Goal: Information Seeking & Learning: Learn about a topic

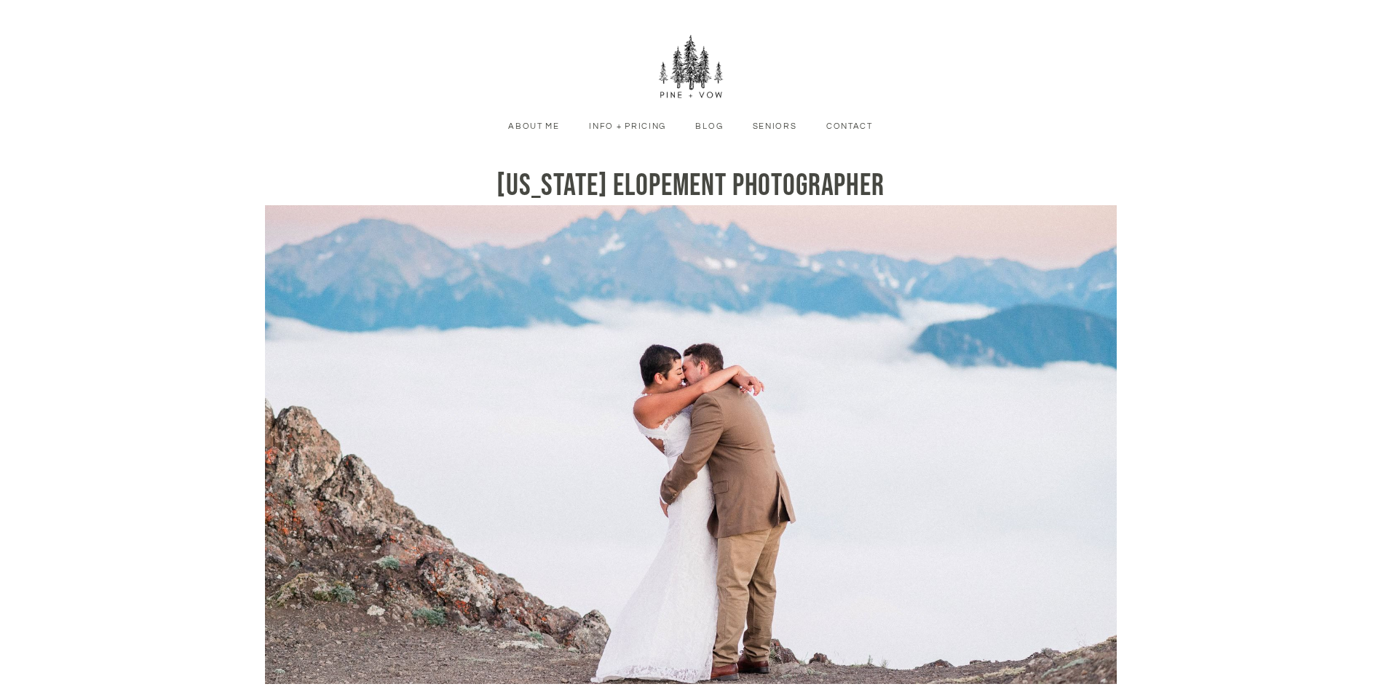
click at [769, 129] on link "Seniors" at bounding box center [774, 126] width 66 height 13
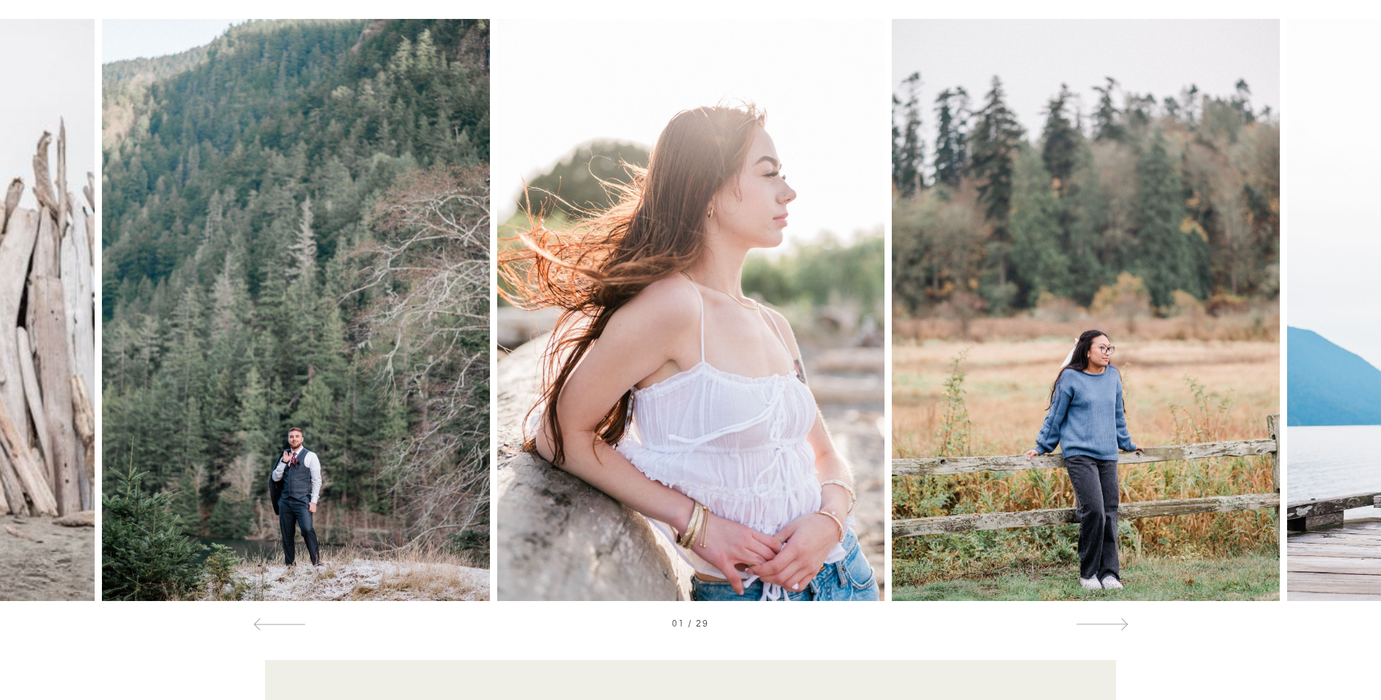
scroll to position [849, 0]
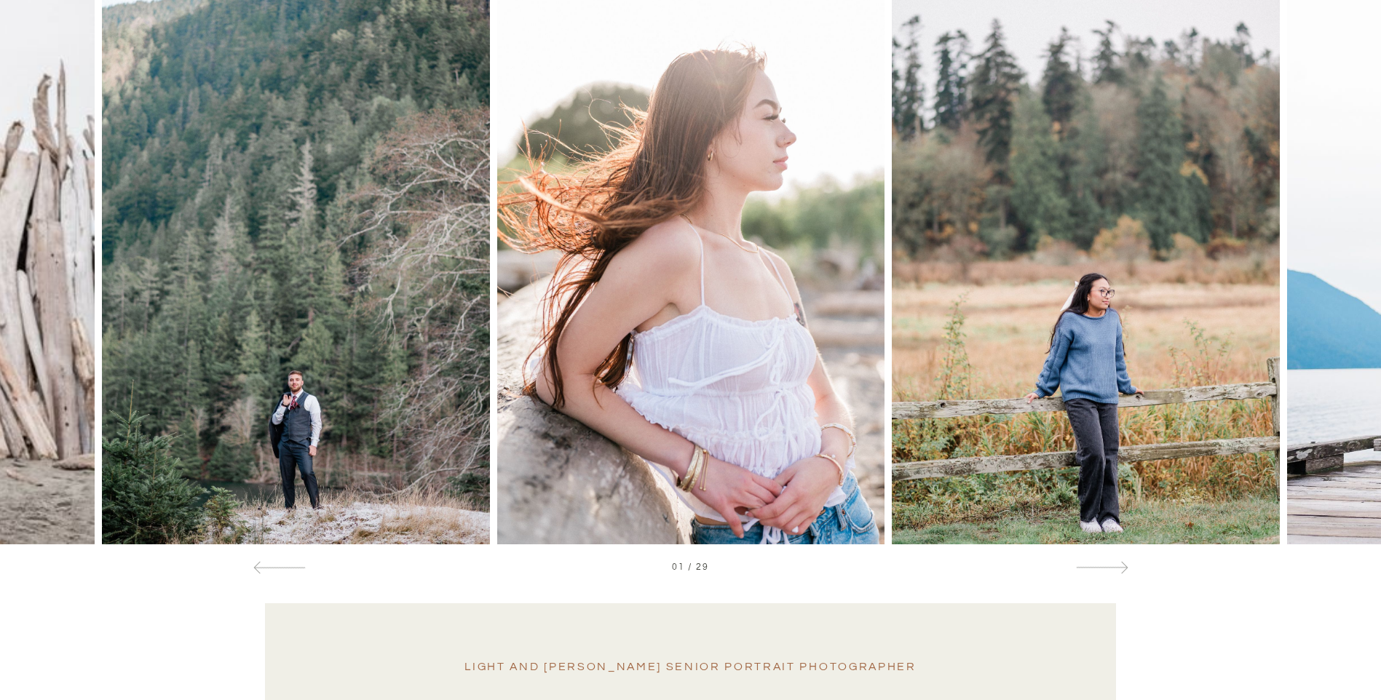
click at [752, 223] on img at bounding box center [690, 253] width 387 height 582
click at [1072, 295] on img at bounding box center [1085, 253] width 387 height 582
drag, startPoint x: 1301, startPoint y: 271, endPoint x: 1078, endPoint y: 299, distance: 224.6
click at [1078, 299] on div at bounding box center [690, 253] width 1381 height 582
click at [1336, 285] on div at bounding box center [1243, 253] width 276 height 582
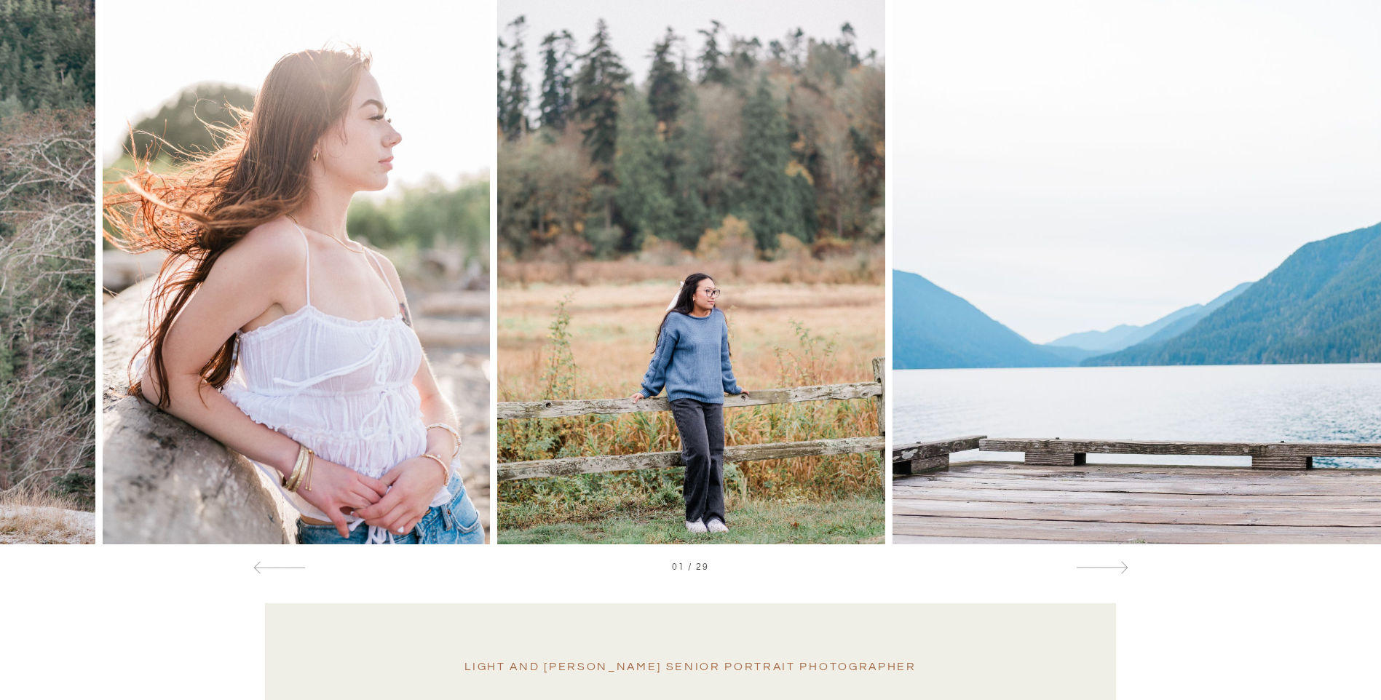
click at [1336, 285] on div at bounding box center [1243, 253] width 276 height 582
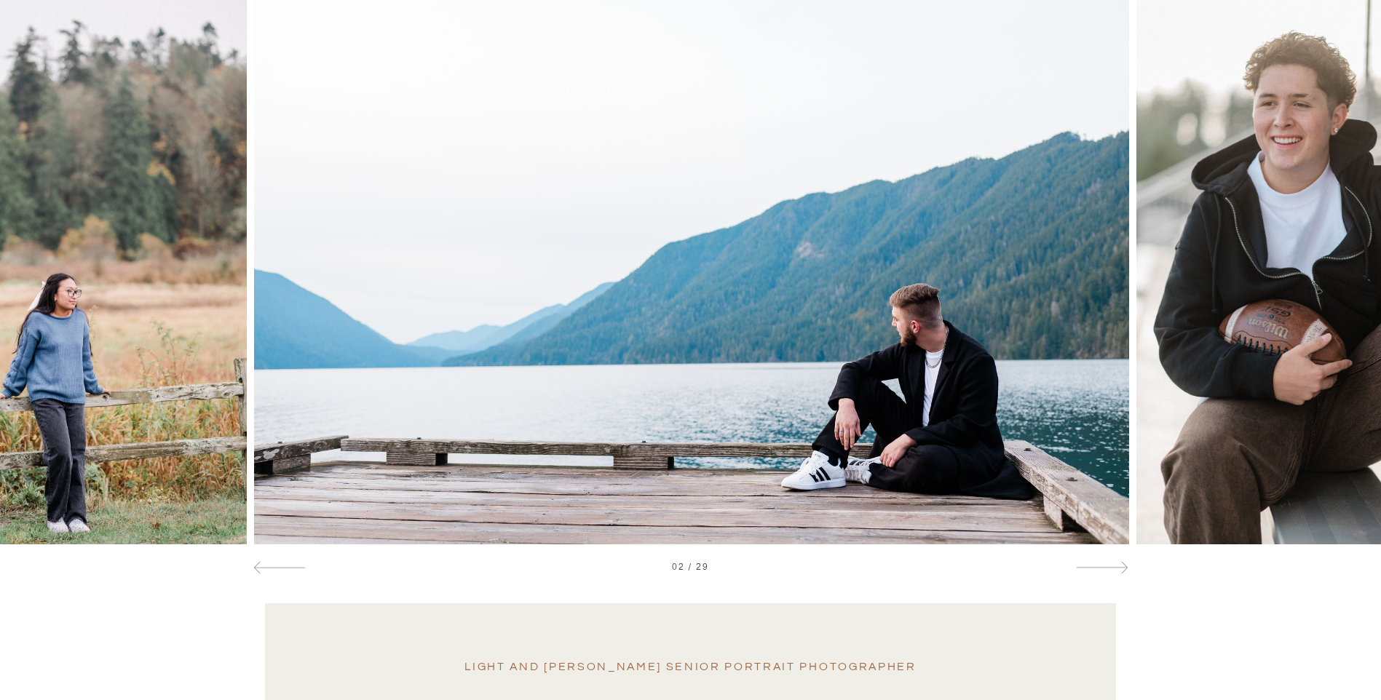
click at [1336, 285] on div at bounding box center [1243, 253] width 276 height 582
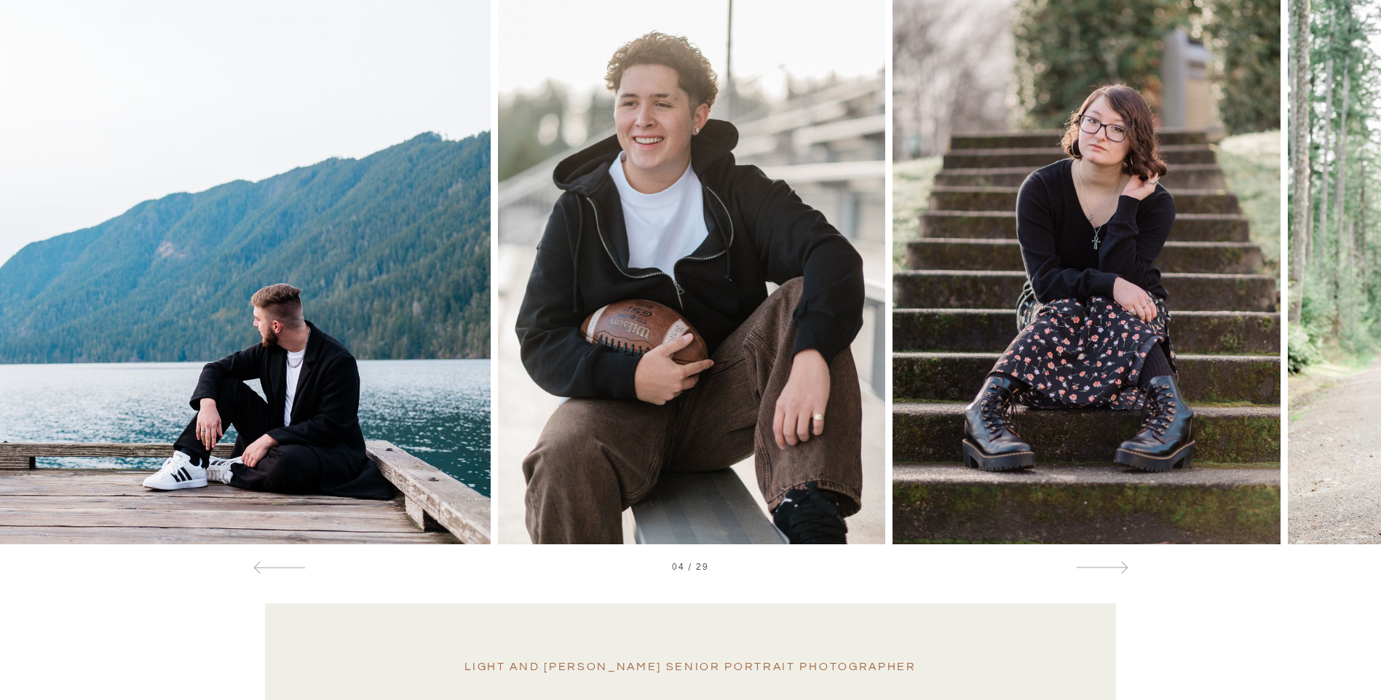
click at [1336, 285] on div at bounding box center [1243, 253] width 276 height 582
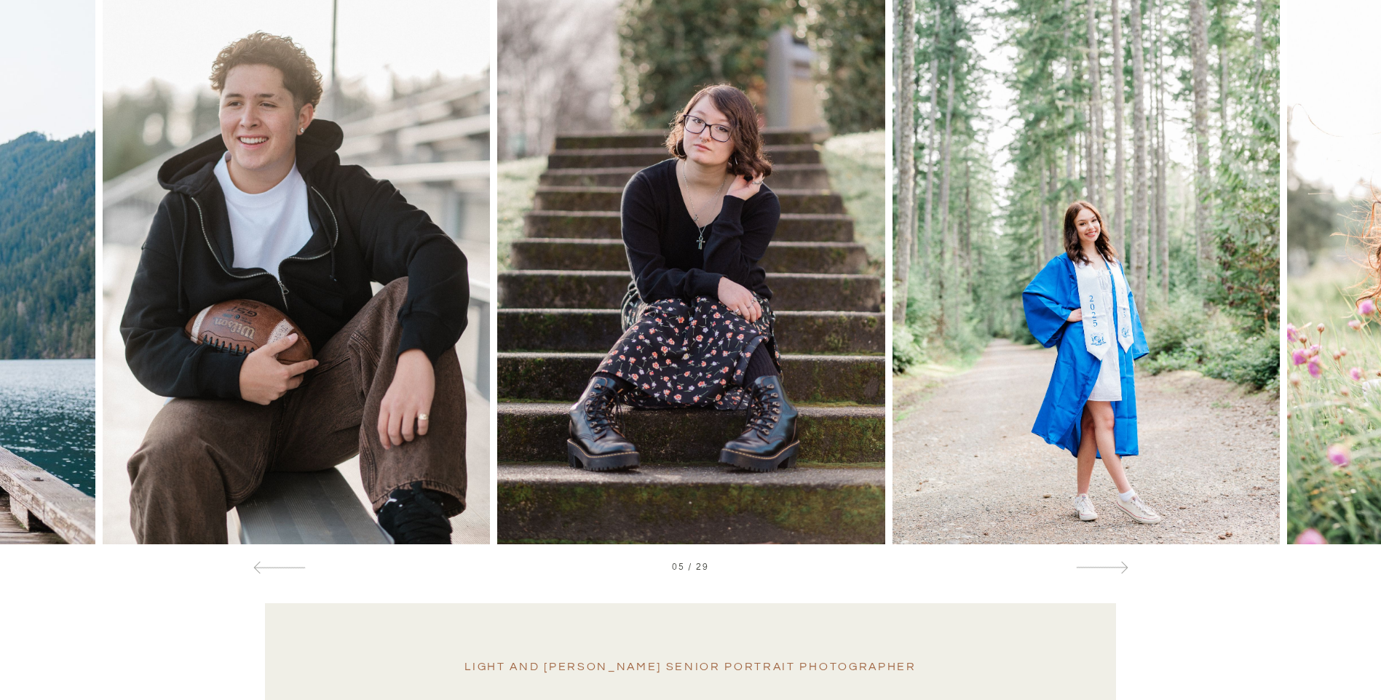
click at [1116, 385] on div at bounding box center [1243, 253] width 276 height 582
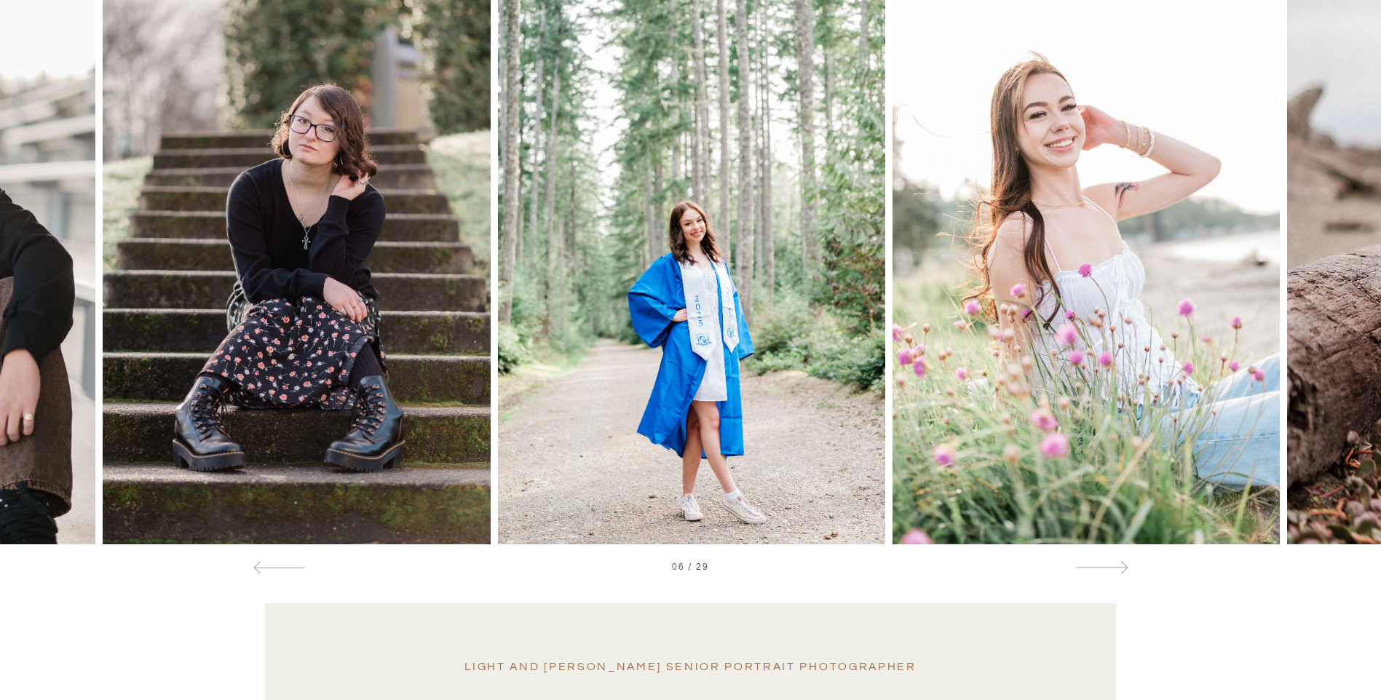
click at [1153, 384] on div at bounding box center [1243, 253] width 276 height 582
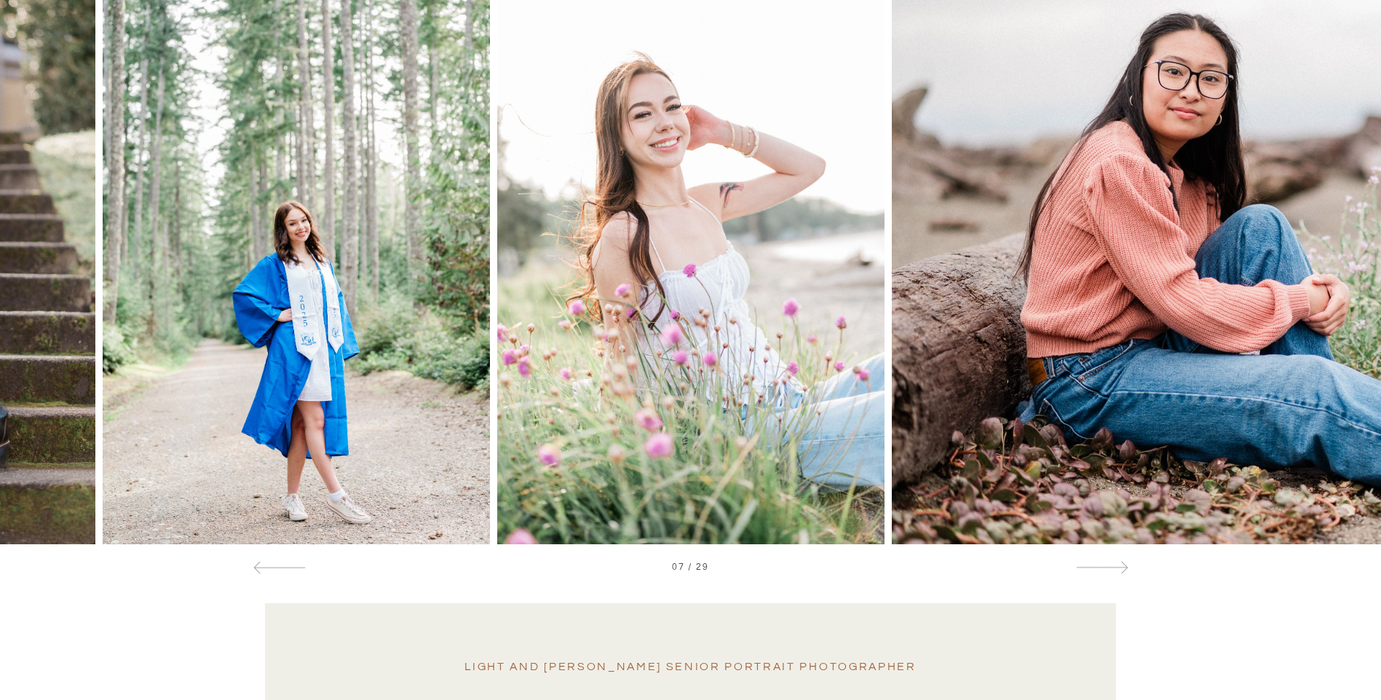
click at [1205, 382] on div at bounding box center [1243, 253] width 276 height 582
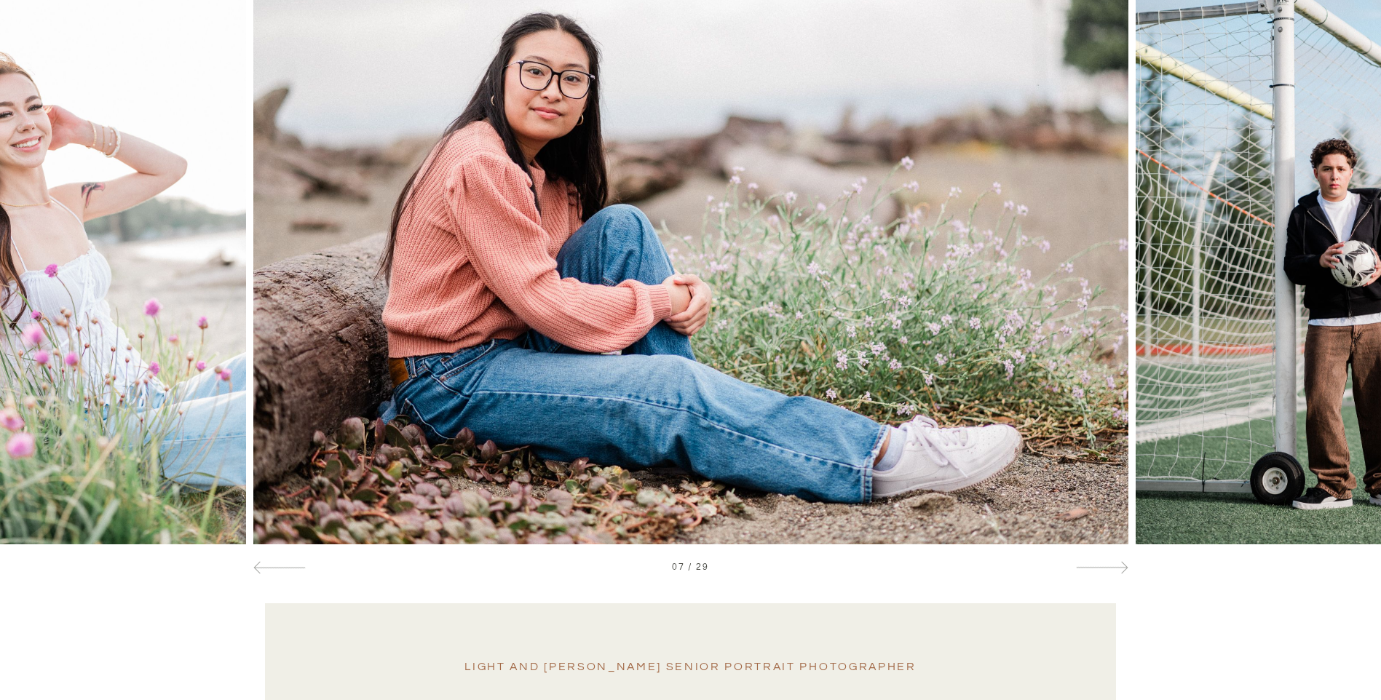
click at [1205, 382] on div at bounding box center [1243, 253] width 276 height 582
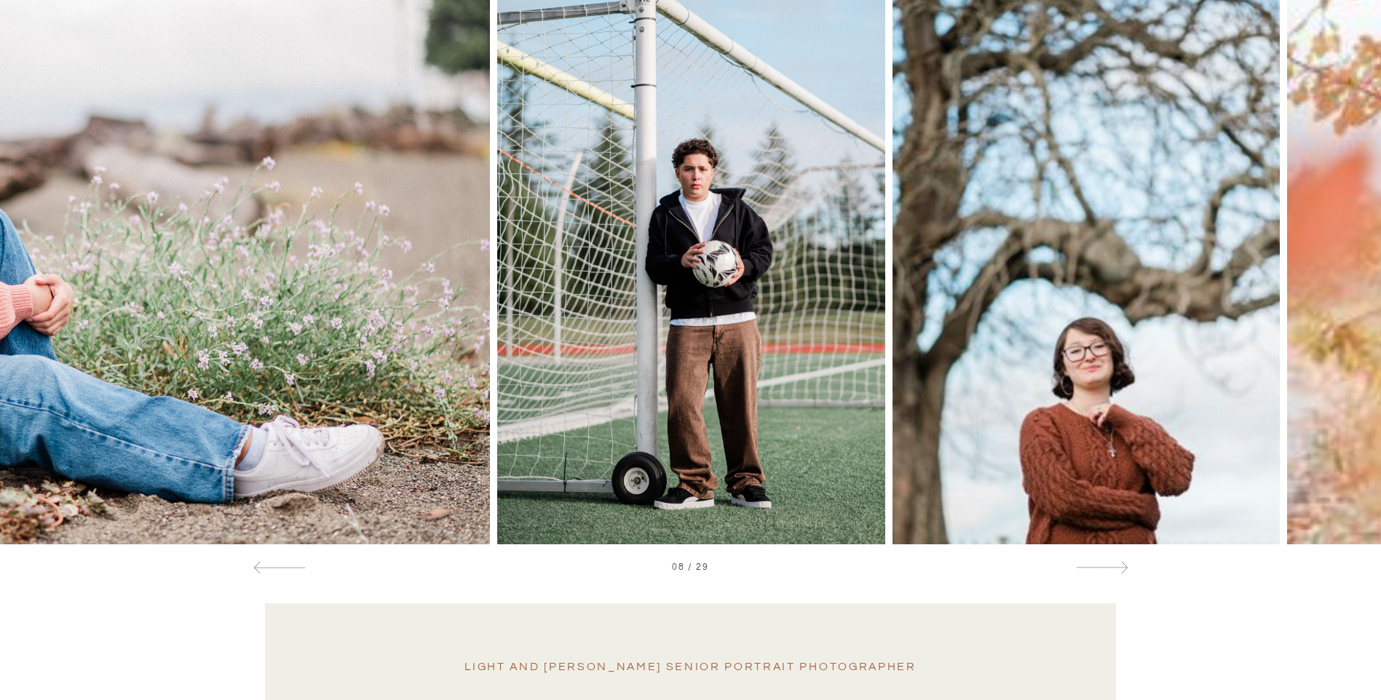
click at [1205, 382] on div at bounding box center [1243, 253] width 276 height 582
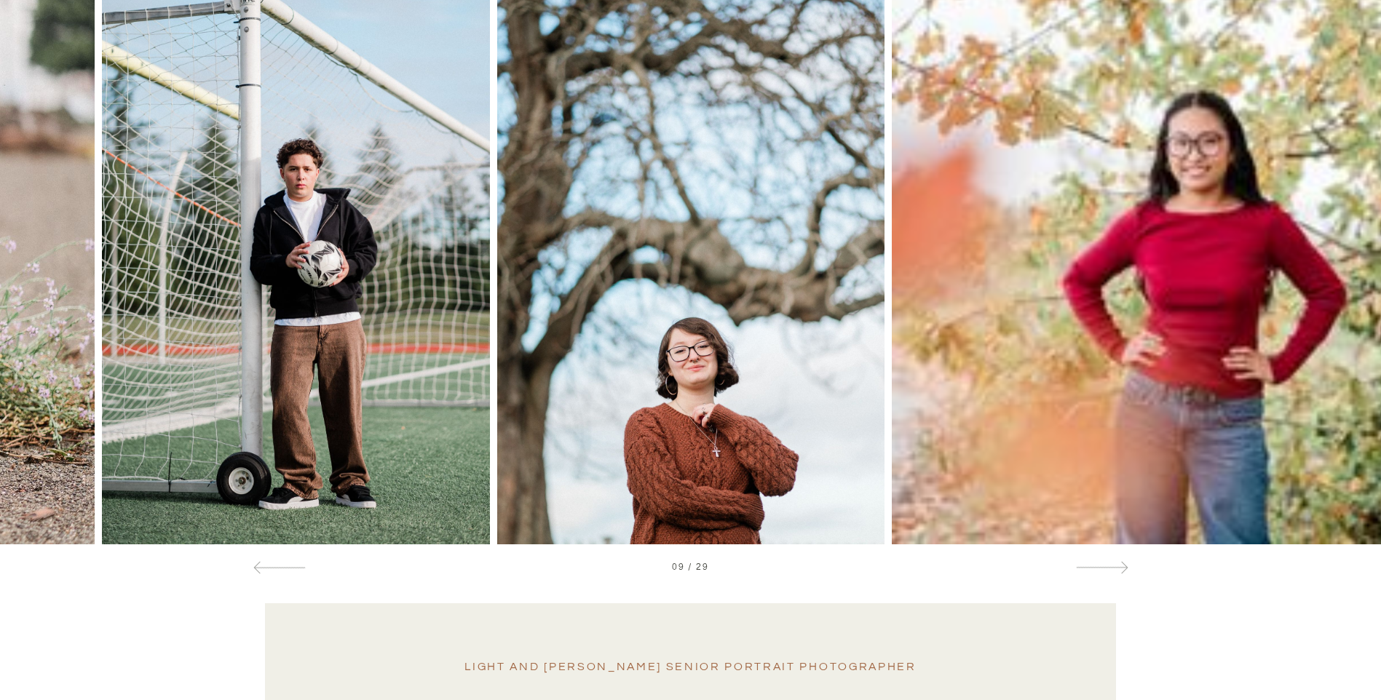
click at [1205, 382] on div at bounding box center [1243, 253] width 276 height 582
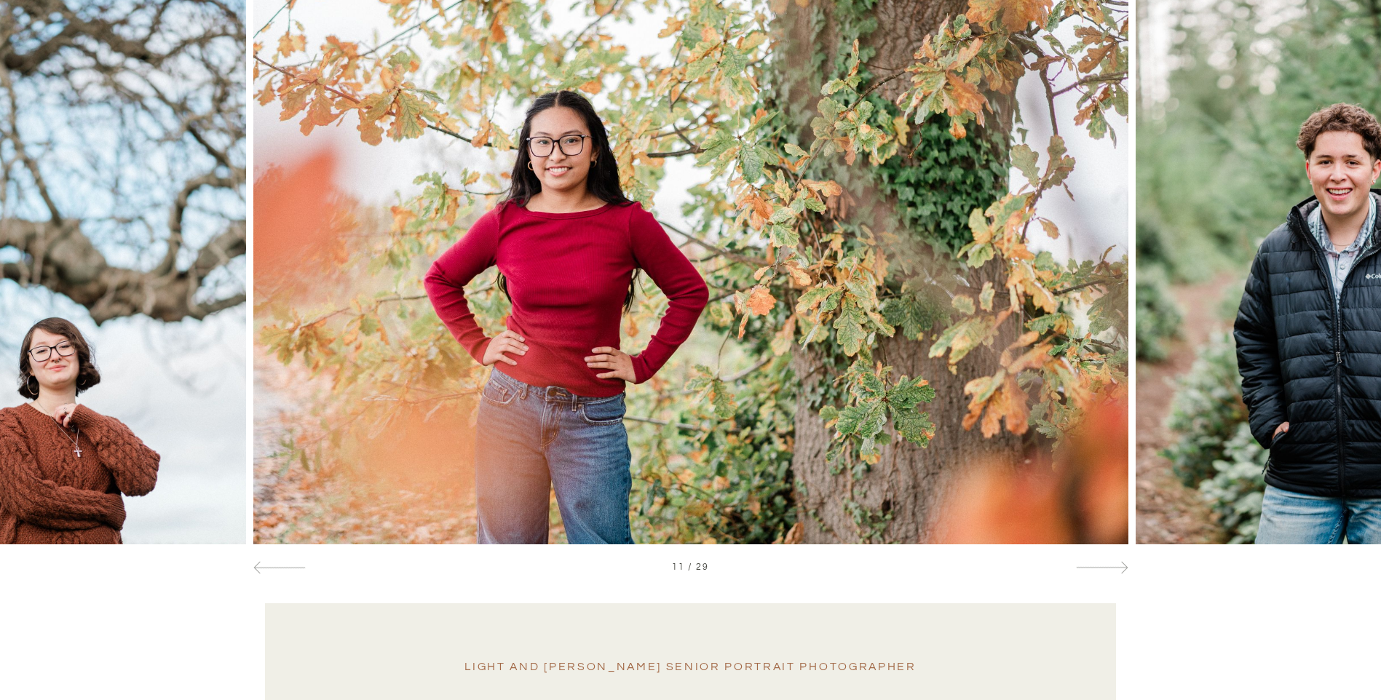
click at [1205, 382] on div at bounding box center [1243, 253] width 276 height 582
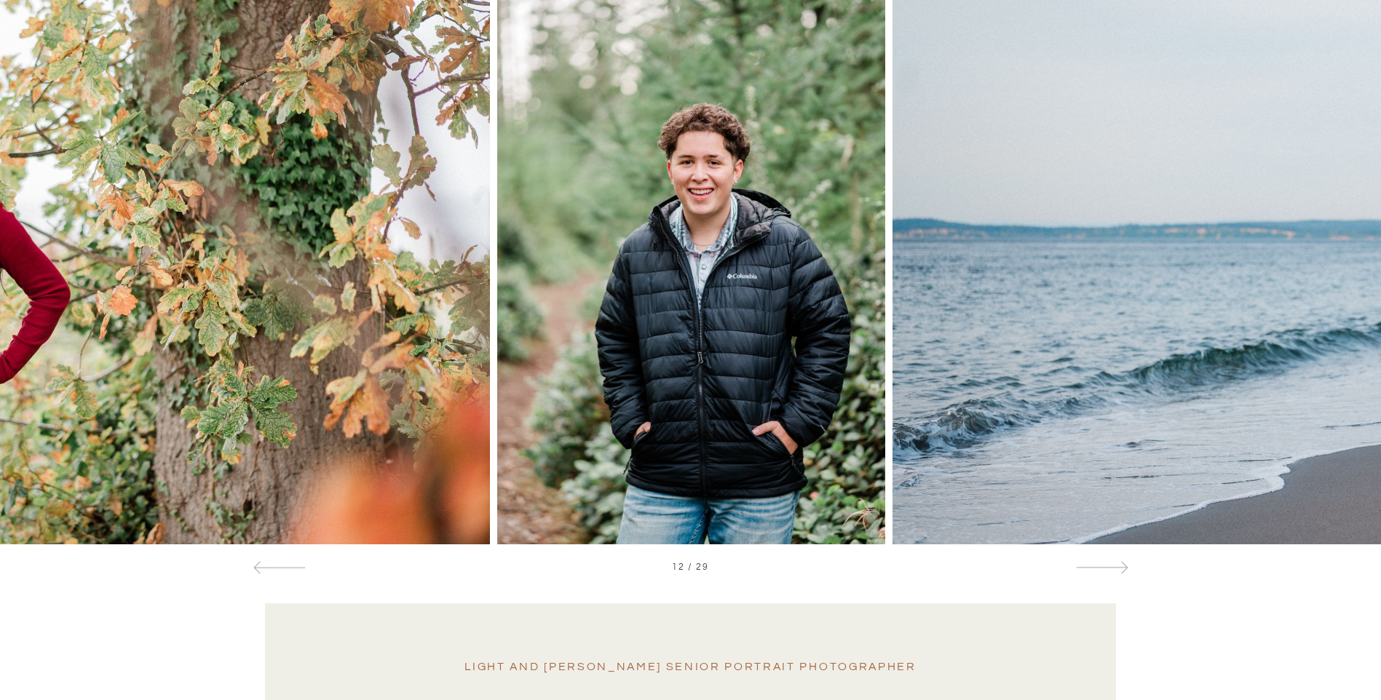
click at [1205, 382] on div at bounding box center [1243, 253] width 276 height 582
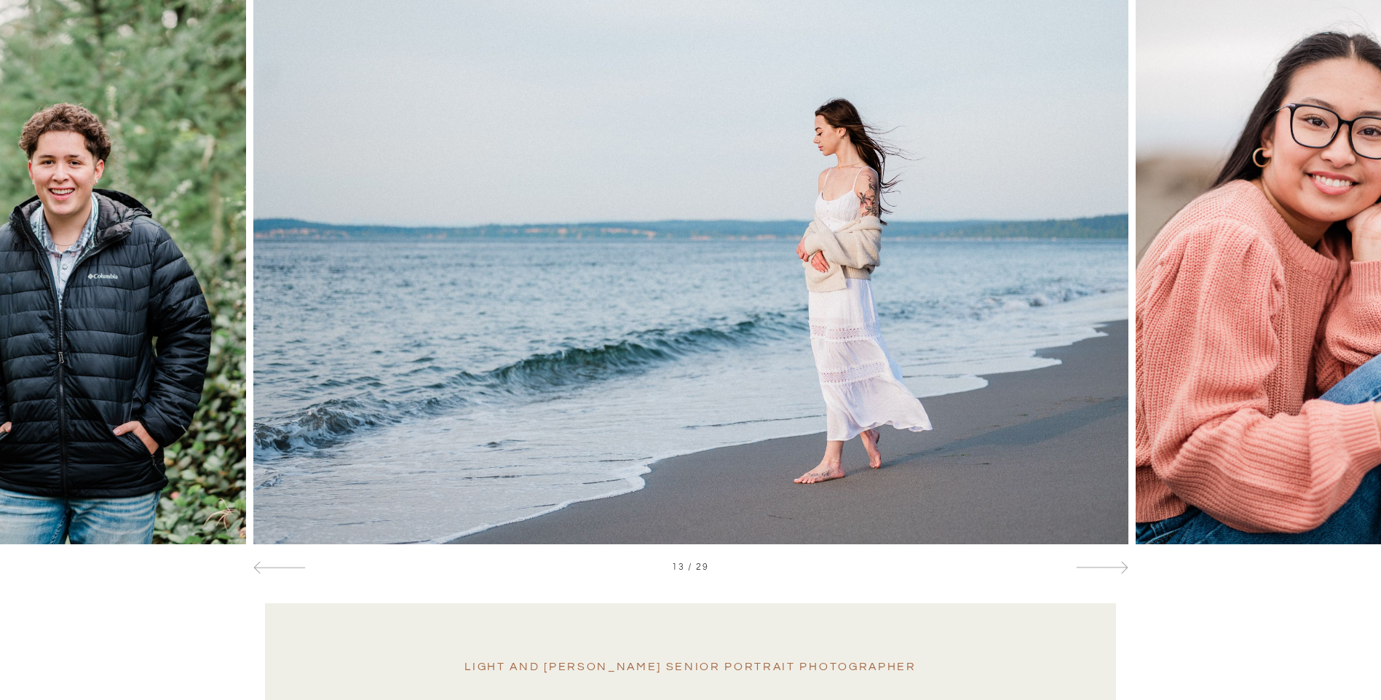
click at [1205, 382] on div at bounding box center [1243, 253] width 276 height 582
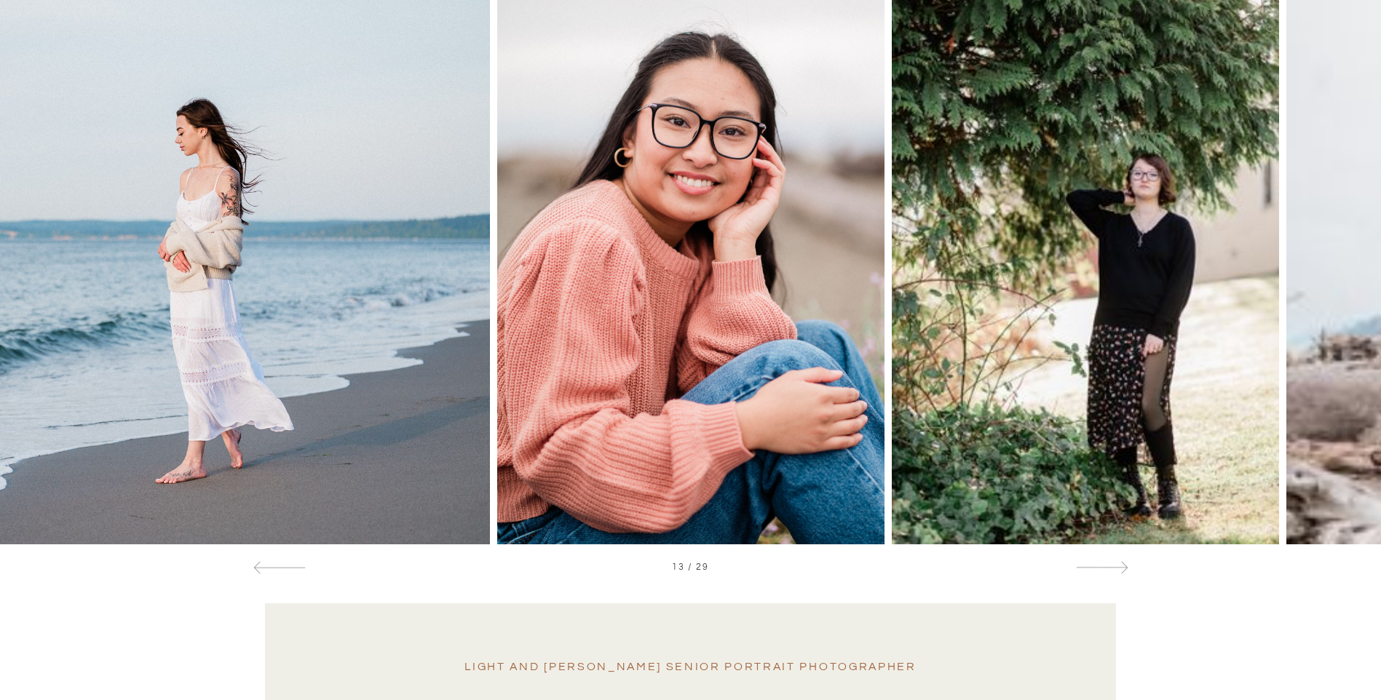
click at [1205, 382] on div at bounding box center [1243, 253] width 276 height 582
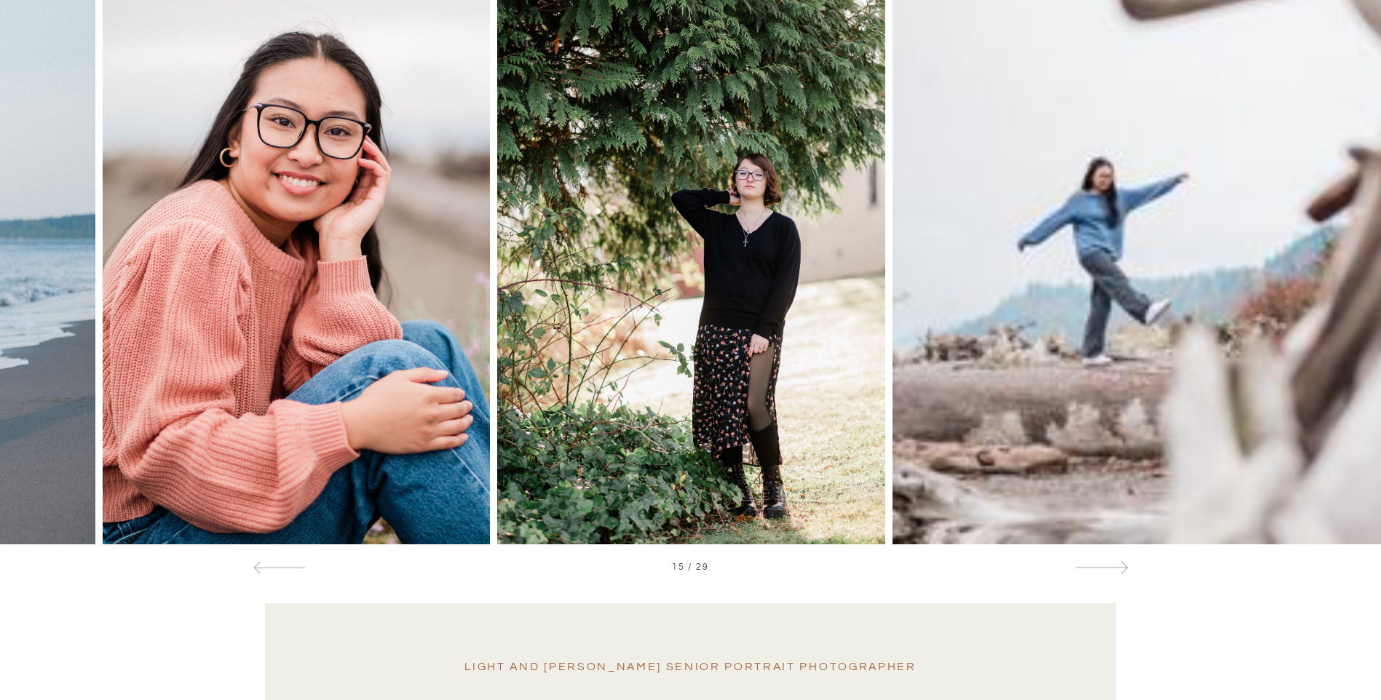
click at [1205, 382] on div at bounding box center [1243, 253] width 276 height 582
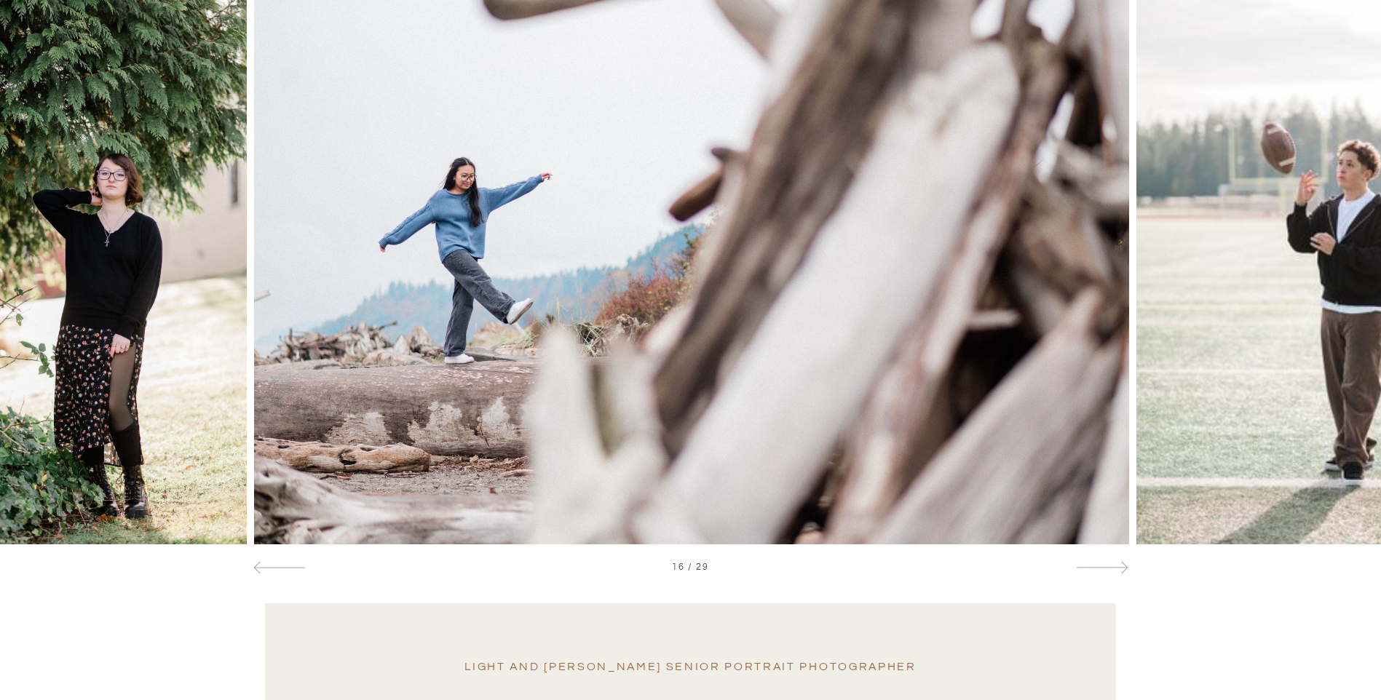
click at [1205, 382] on div at bounding box center [1243, 253] width 276 height 582
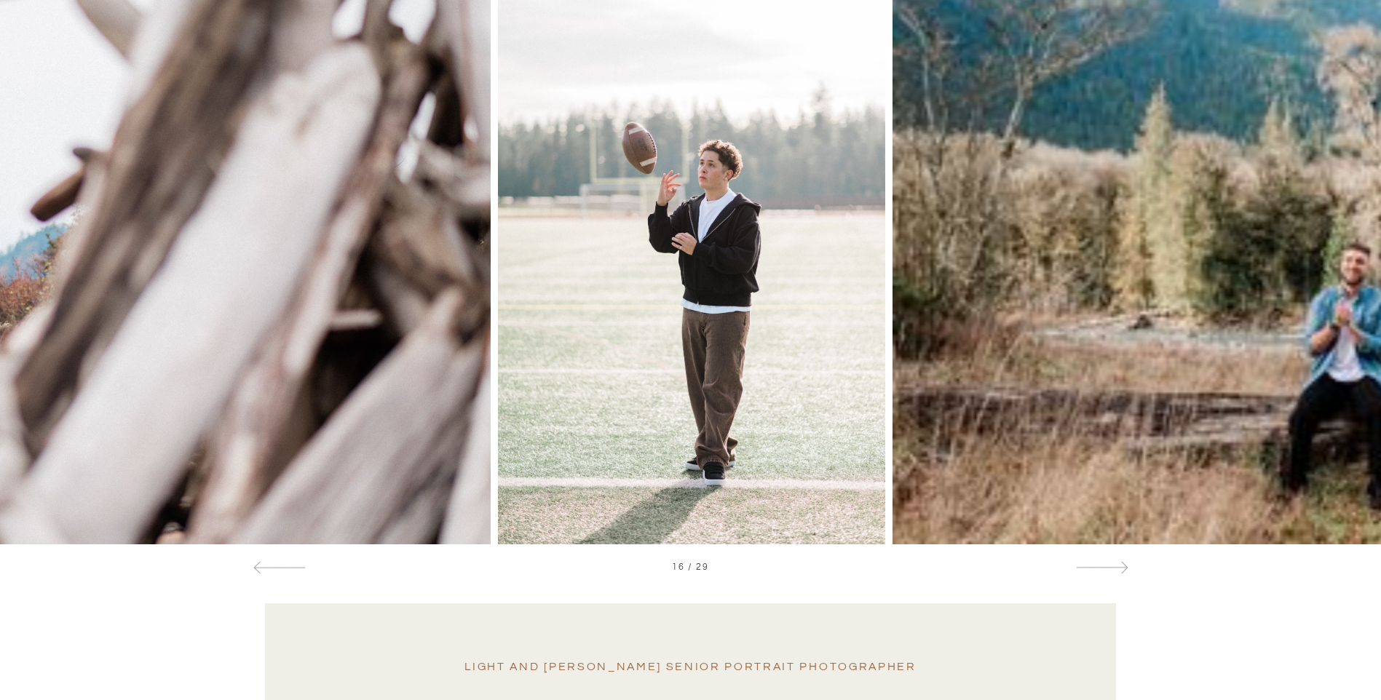
click at [1205, 382] on div at bounding box center [1243, 253] width 276 height 582
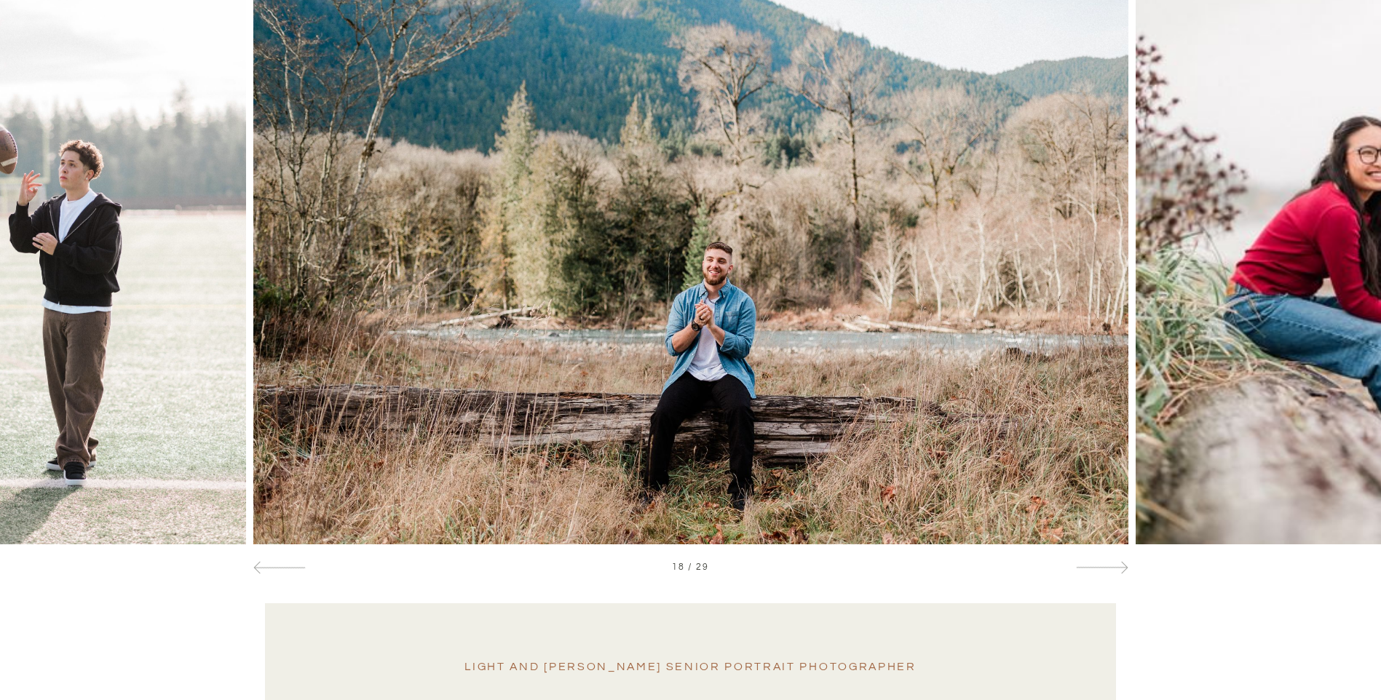
click at [1205, 382] on div at bounding box center [1243, 253] width 276 height 582
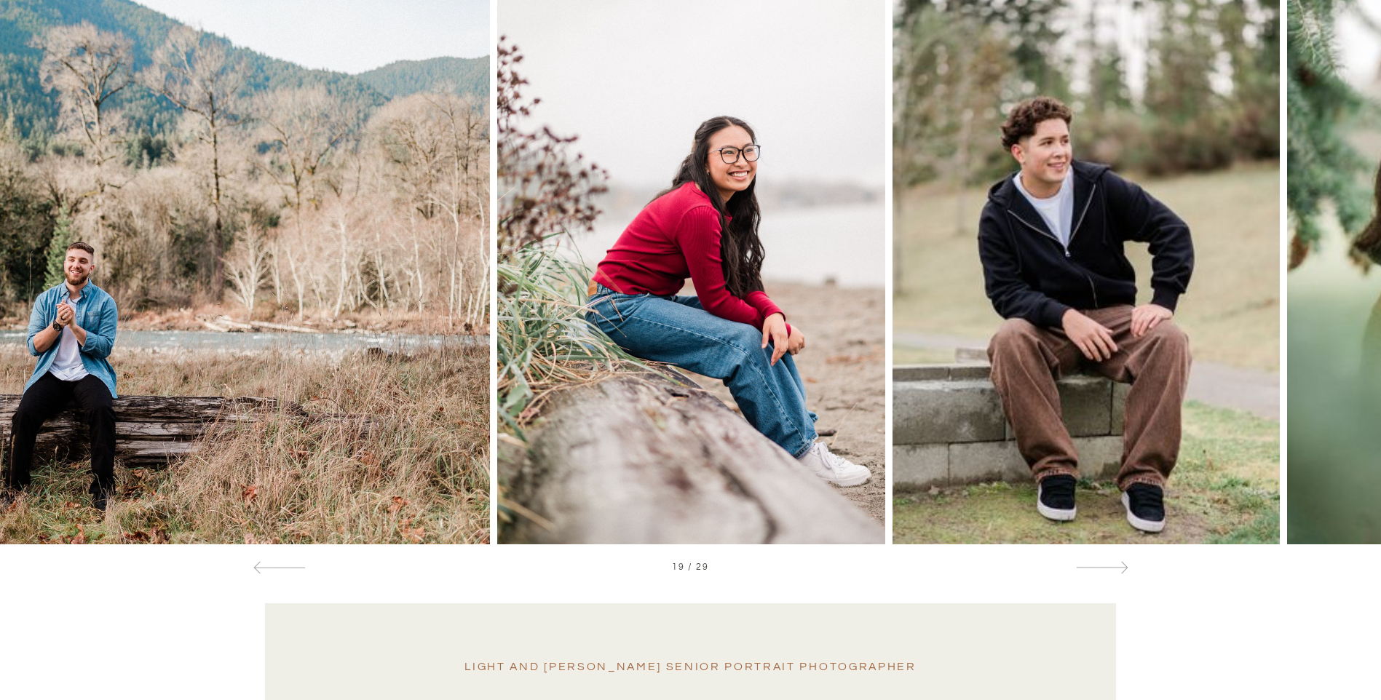
click at [1205, 382] on div at bounding box center [1243, 253] width 276 height 582
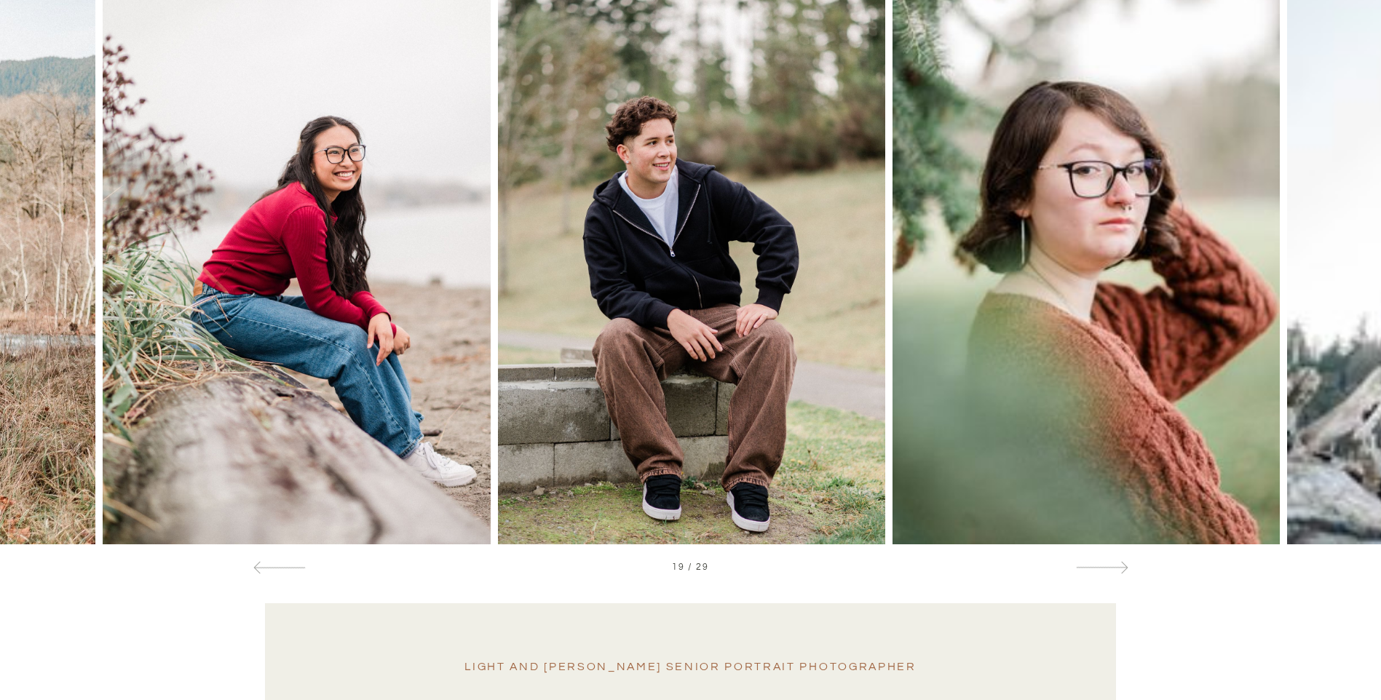
click at [1205, 382] on div at bounding box center [1243, 253] width 276 height 582
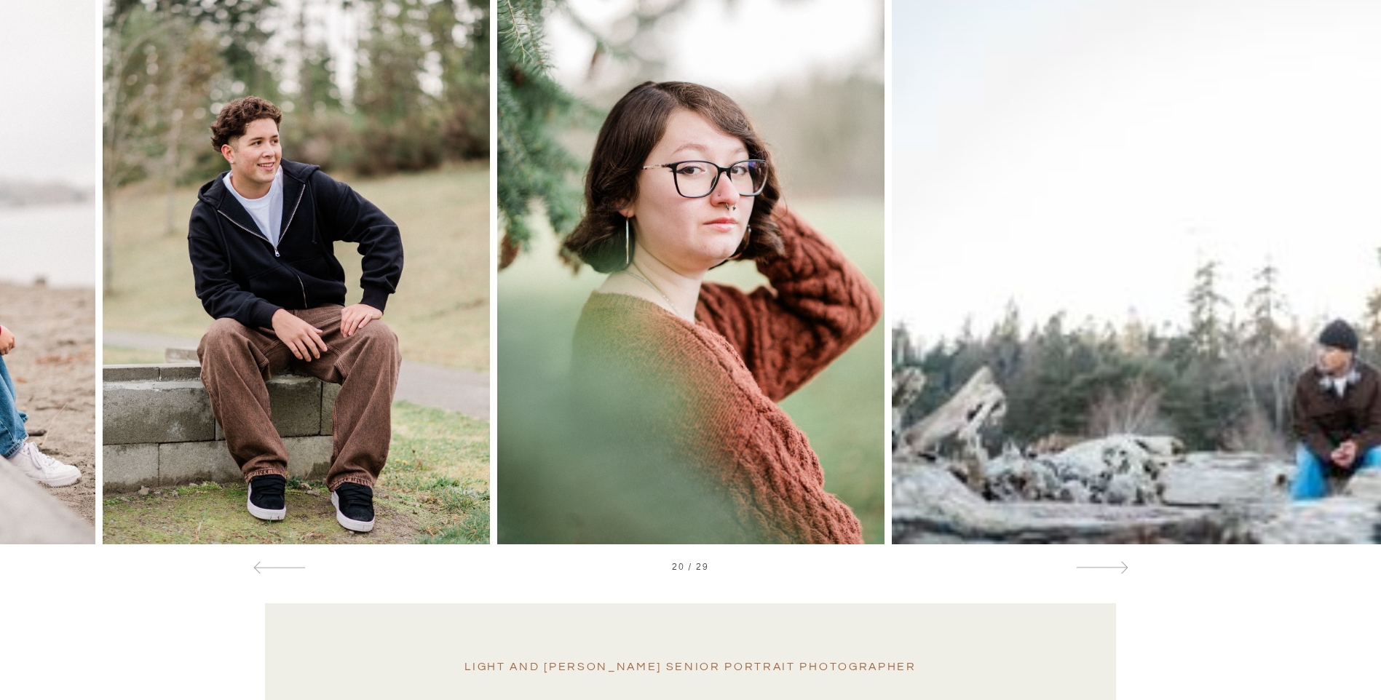
click at [1205, 382] on div at bounding box center [1243, 253] width 276 height 582
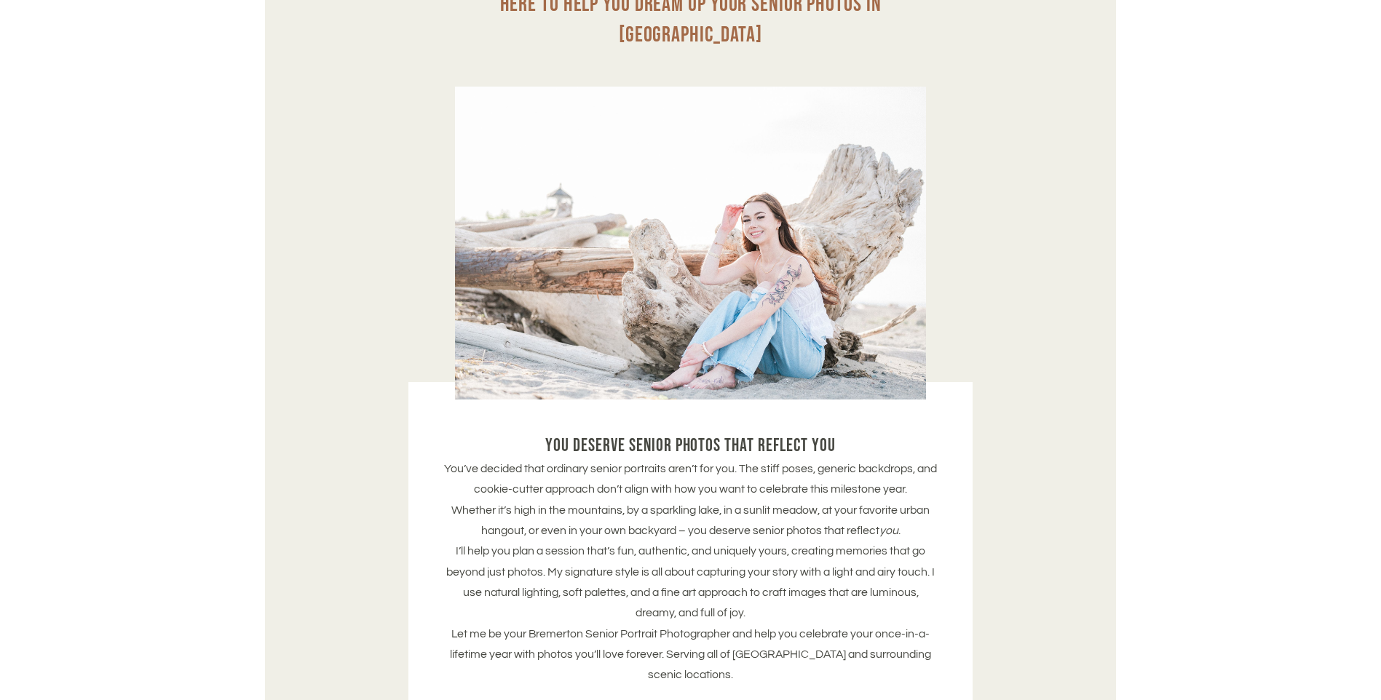
scroll to position [0, 0]
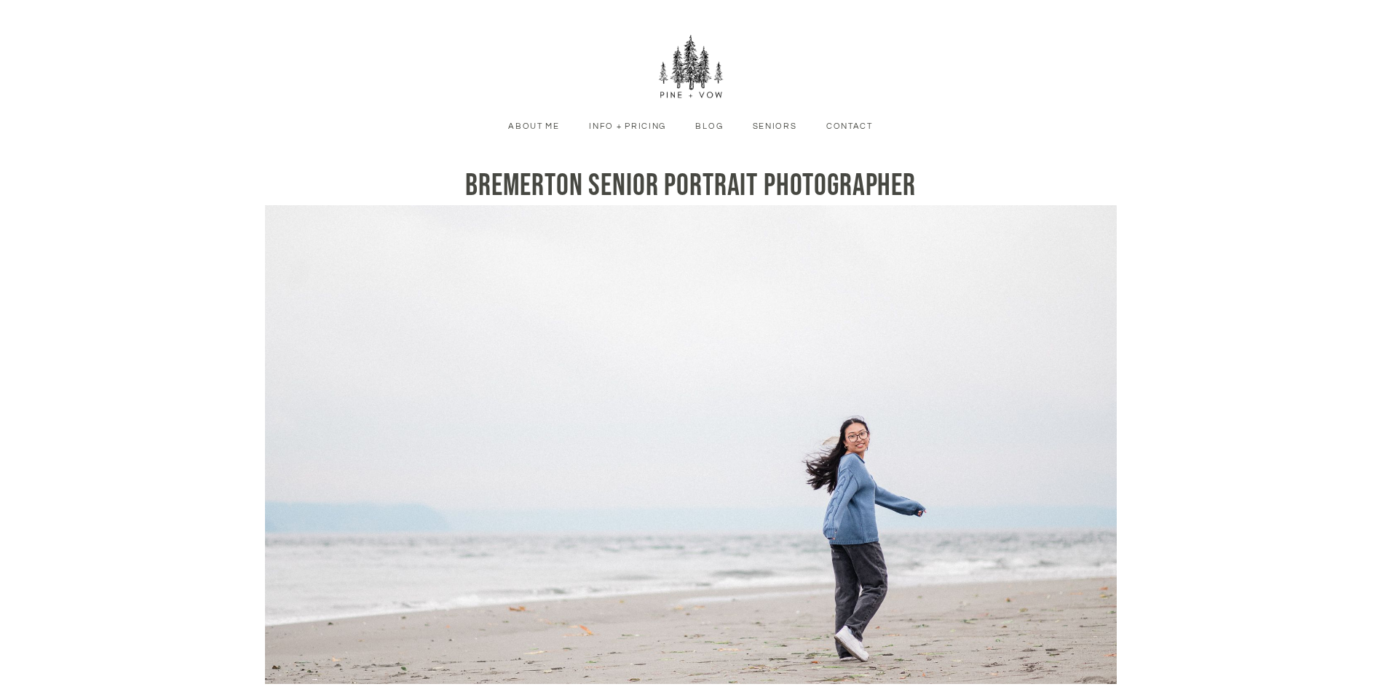
click at [711, 130] on link "Blog" at bounding box center [709, 126] width 50 height 13
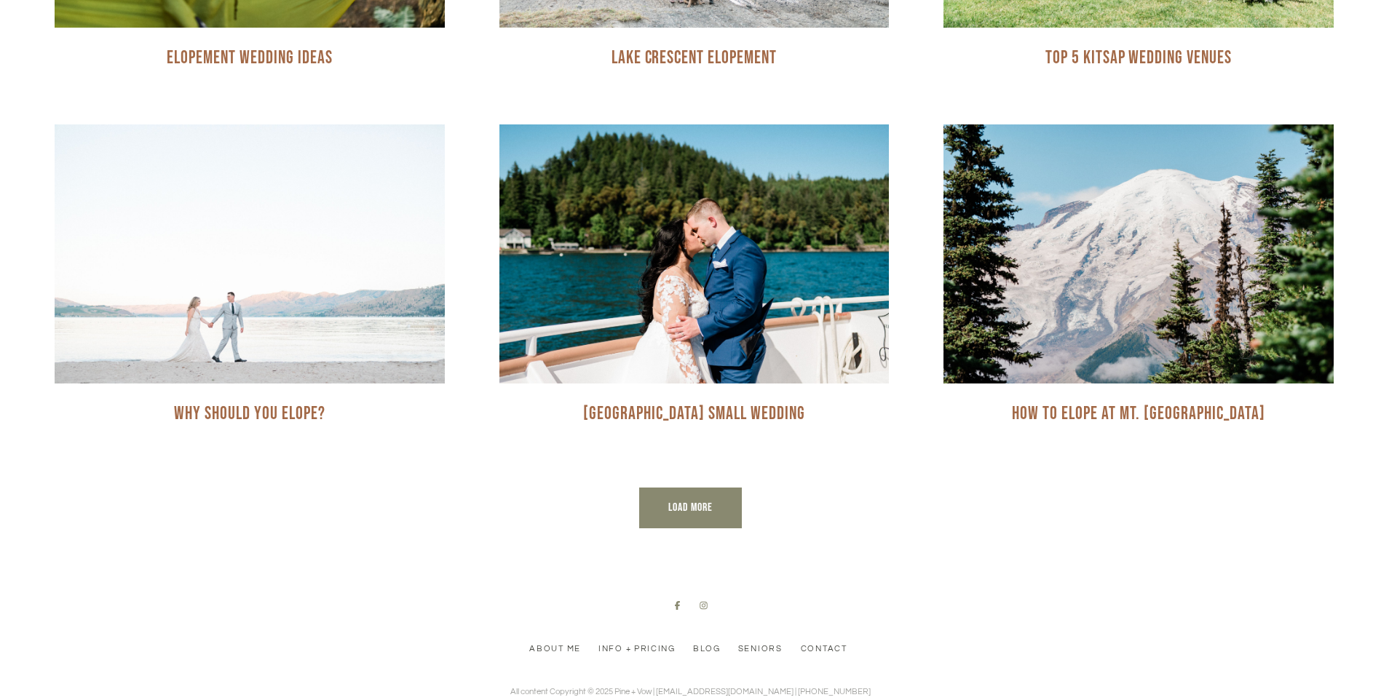
scroll to position [1268, 0]
